Goal: Task Accomplishment & Management: Use online tool/utility

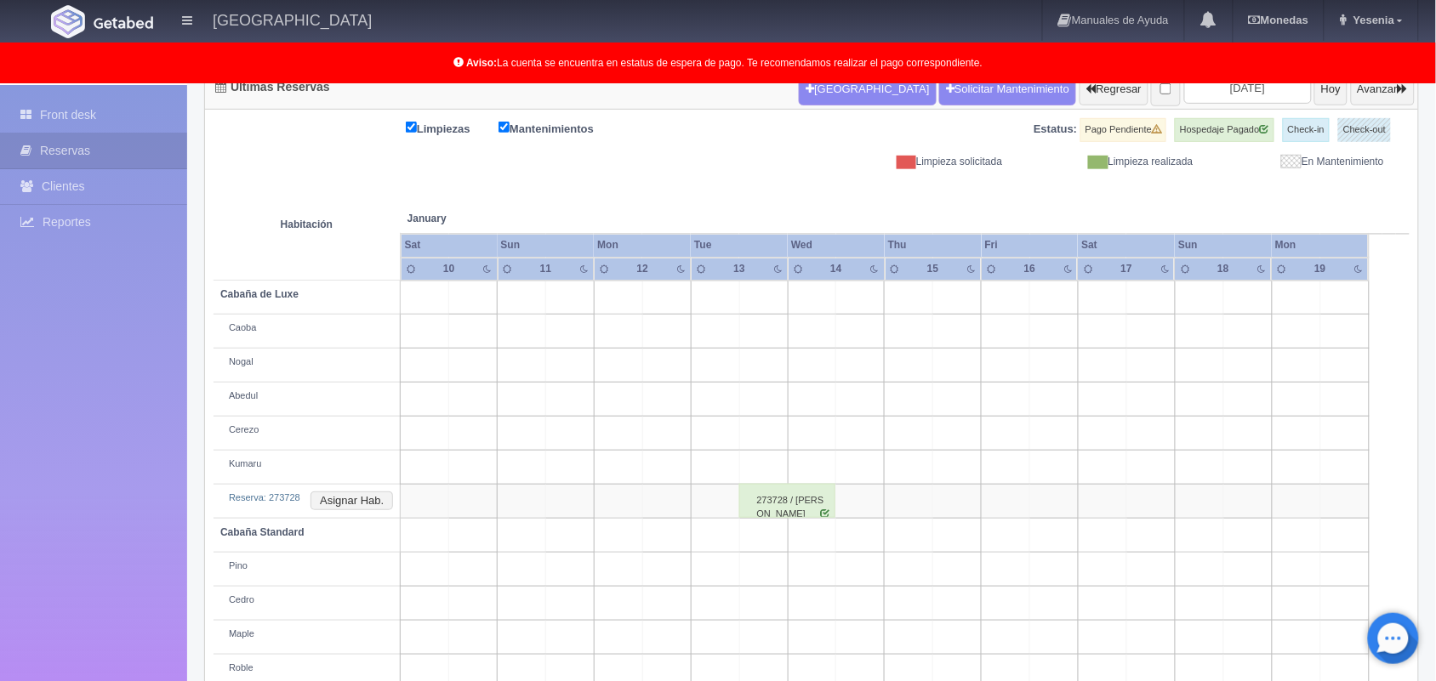
scroll to position [192, 0]
click at [1246, 94] on input "2026-01-12" at bounding box center [1248, 87] width 128 height 31
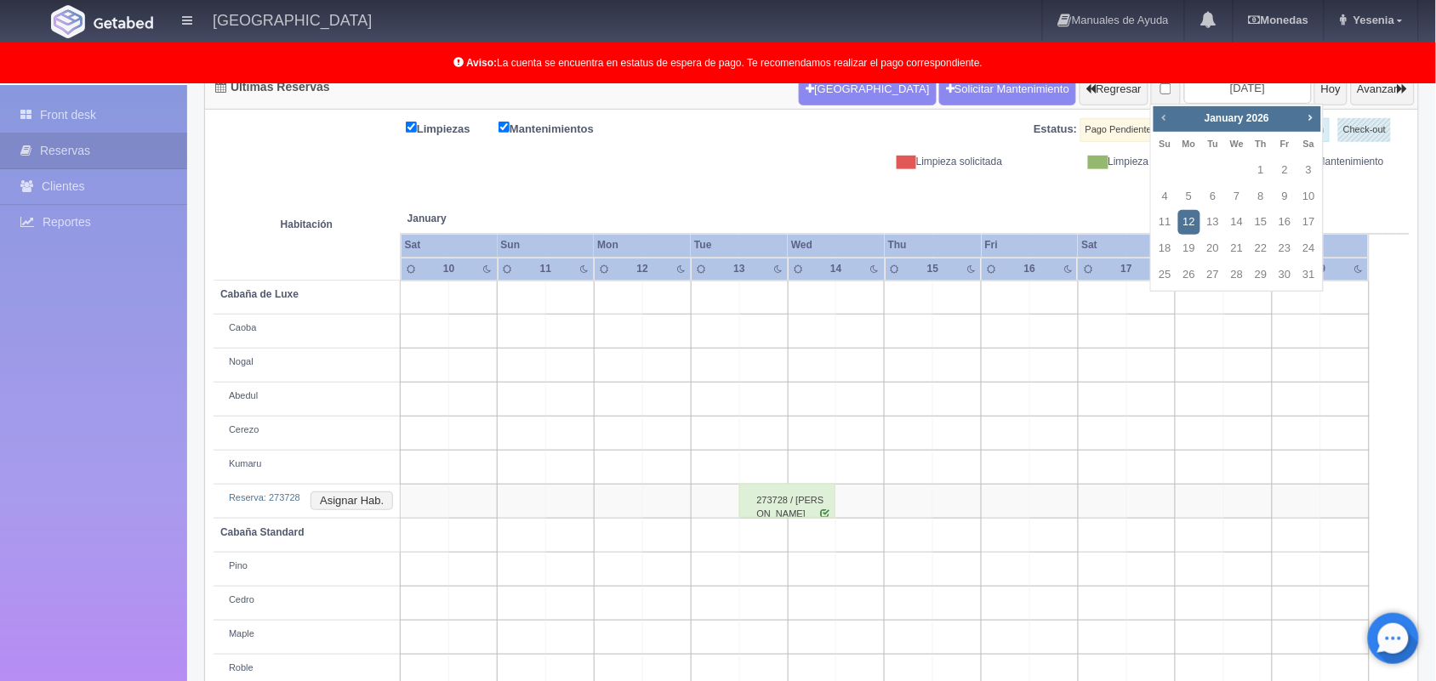
click at [1166, 111] on span "Prev" at bounding box center [1164, 118] width 14 height 14
click at [1192, 230] on link "13" at bounding box center [1189, 222] width 22 height 25
type input "[DATE]"
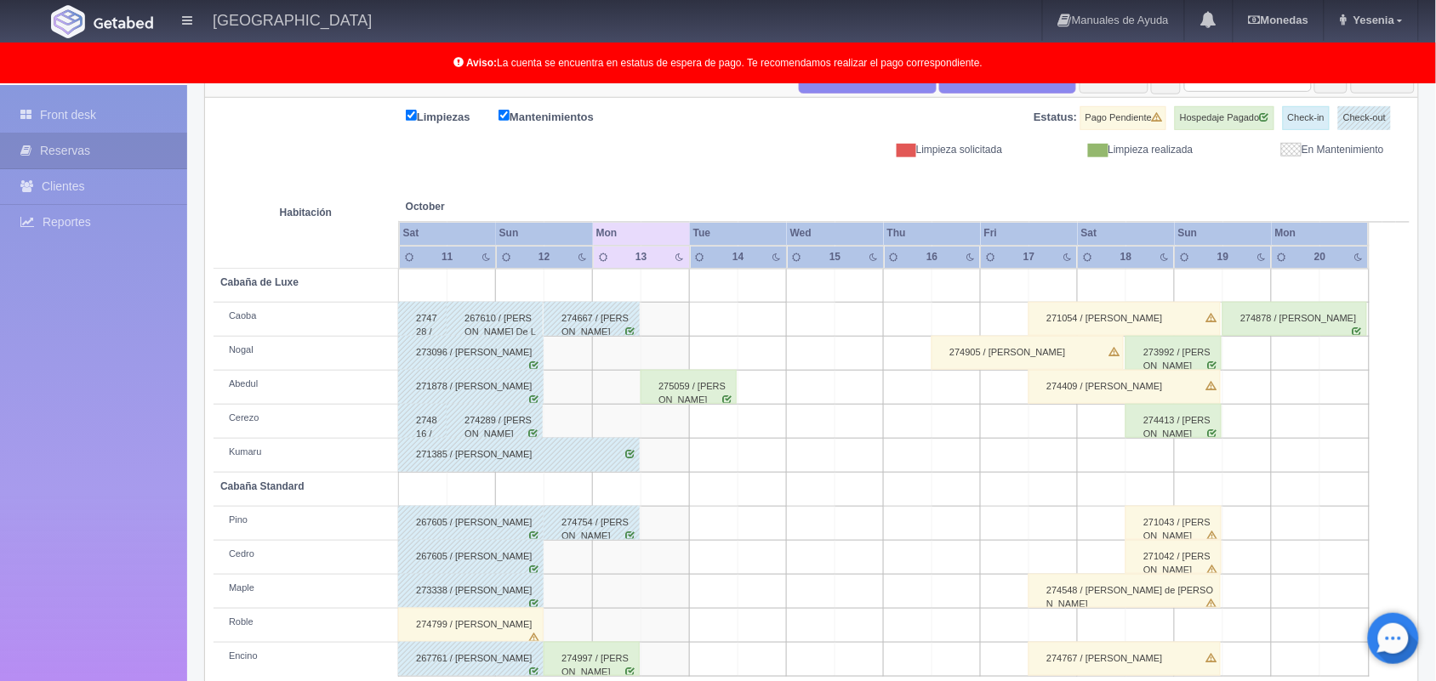
scroll to position [236, 0]
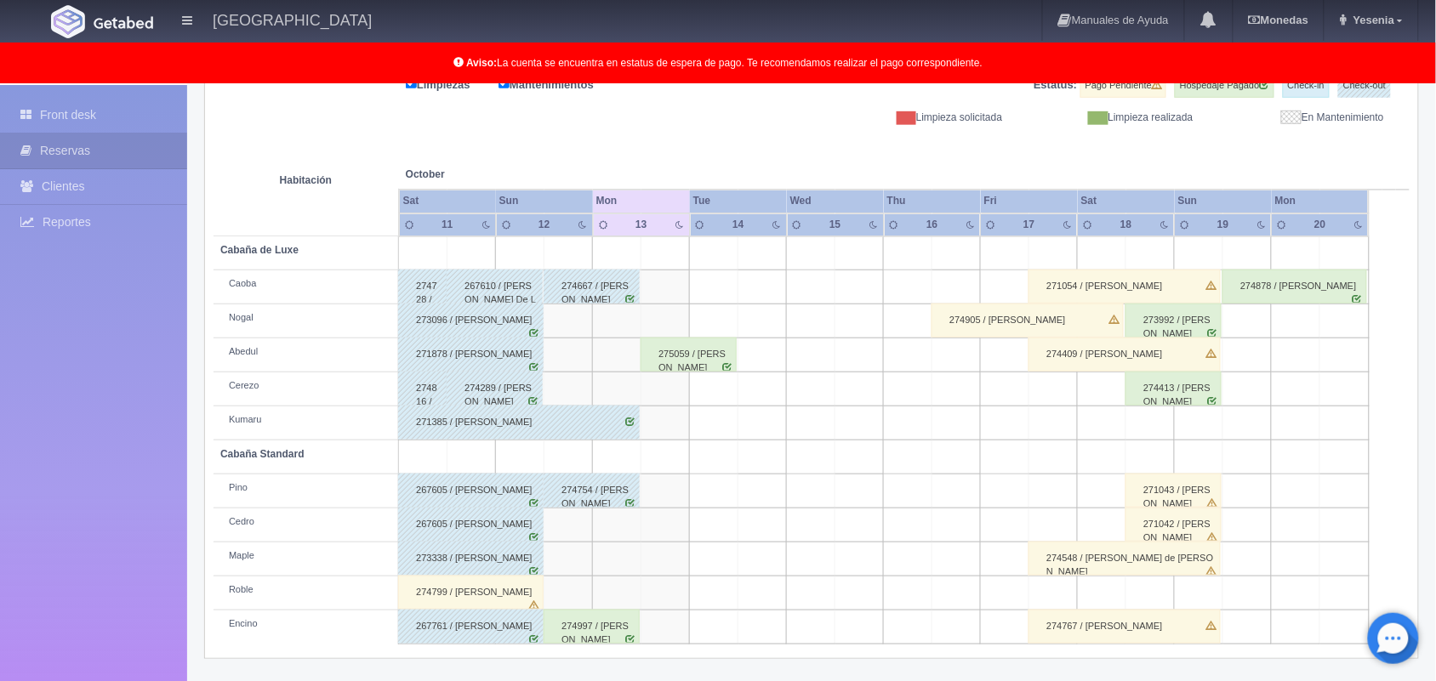
click at [681, 669] on div "Últimas Reservas [GEOGRAPHIC_DATA] Solicitar Mantenimiento Regresar [DATE] [DAT…" at bounding box center [811, 352] width 1240 height 657
